Goal: Task Accomplishment & Management: Complete application form

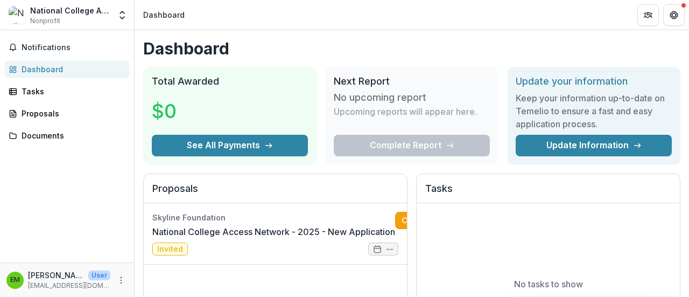
scroll to position [395, 0]
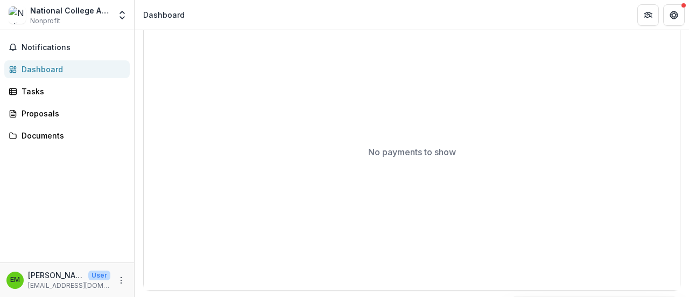
click at [39, 67] on div "Dashboard" at bounding box center [72, 69] width 100 height 11
click at [38, 67] on div "Dashboard" at bounding box center [72, 69] width 100 height 11
click at [40, 110] on div "Proposals" at bounding box center [72, 113] width 100 height 11
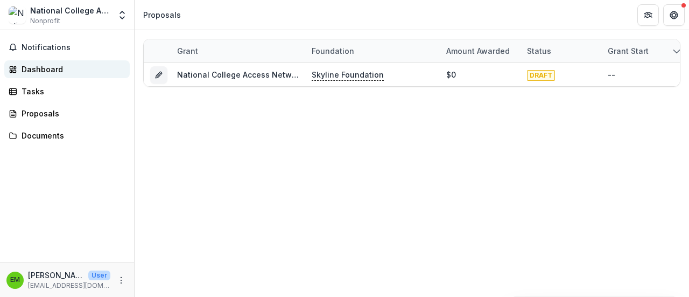
click at [42, 68] on div "Dashboard" at bounding box center [72, 69] width 100 height 11
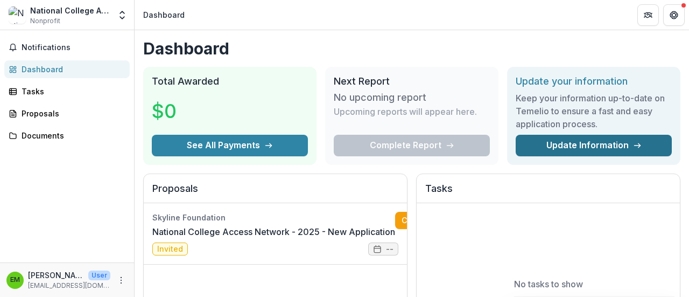
click at [560, 139] on link "Update Information" at bounding box center [594, 146] width 156 height 22
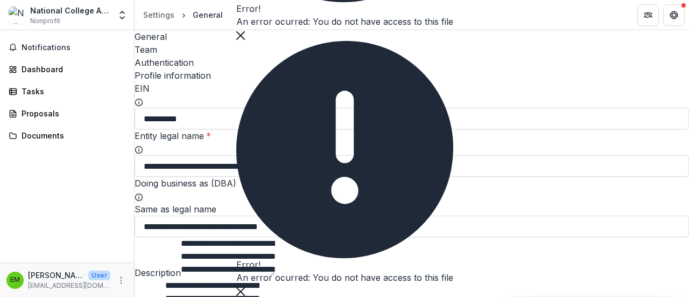
click at [245, 40] on icon "Close" at bounding box center [240, 35] width 9 height 9
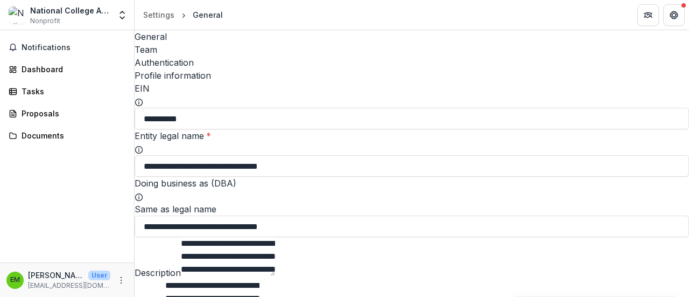
click at [41, 109] on div "Proposals" at bounding box center [72, 113] width 100 height 11
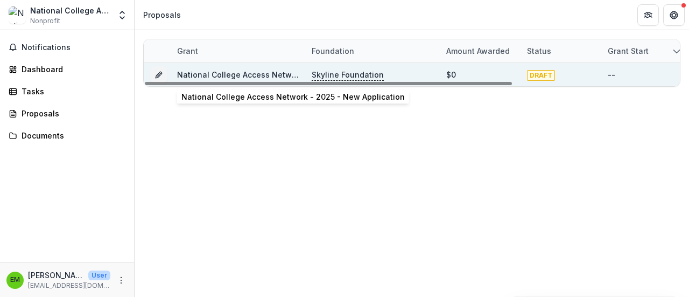
click at [228, 73] on link "National College Access Network - 2025 - New Application" at bounding box center [289, 74] width 224 height 9
